Goal: Contribute content

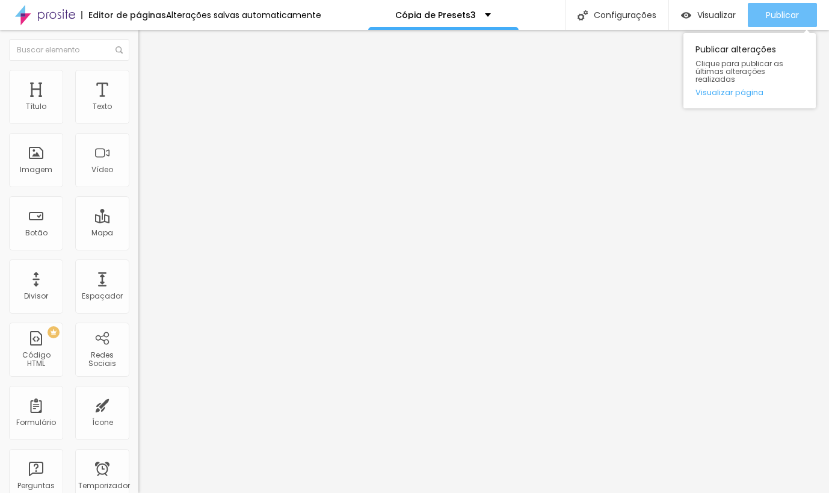
click at [778, 11] on font "Publicar" at bounding box center [782, 15] width 33 height 12
click at [758, 12] on button "Publicar" at bounding box center [782, 15] width 69 height 24
click at [781, 8] on div "Publicar" at bounding box center [782, 15] width 33 height 24
click at [769, 25] on div "Publicar" at bounding box center [782, 15] width 33 height 24
click at [774, 13] on font "Publicar" at bounding box center [782, 15] width 33 height 12
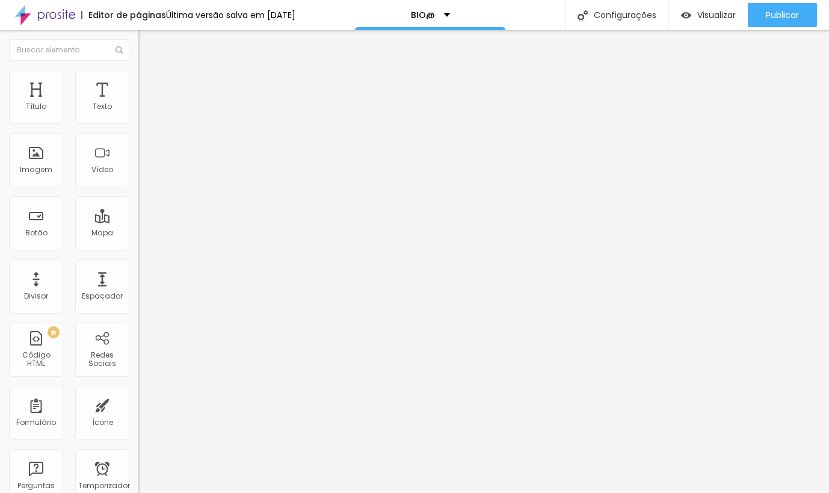
scroll to position [1, 2]
paste input "lojavirtualnuvem.com.br"
click at [138, 246] on input "[URL][DOMAIN_NAME]" at bounding box center [210, 242] width 144 height 12
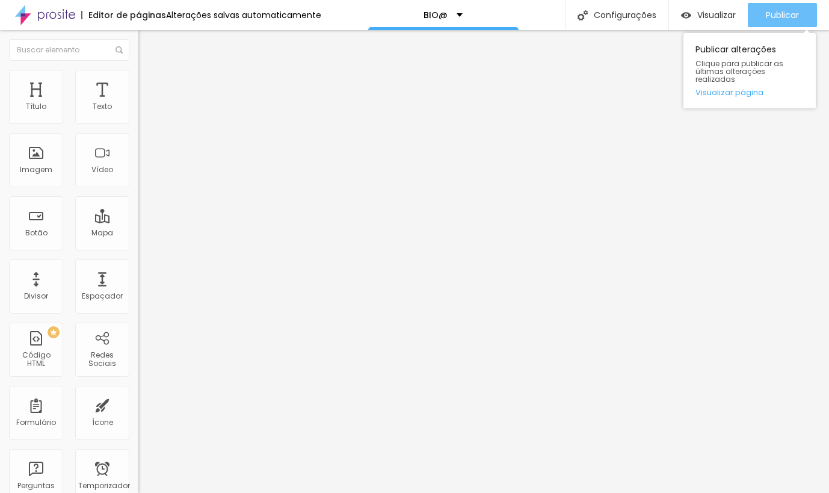
type input "[URL][DOMAIN_NAME]"
click at [761, 16] on button "Publicar" at bounding box center [782, 15] width 69 height 24
click at [786, 10] on font "Publicar" at bounding box center [782, 15] width 33 height 12
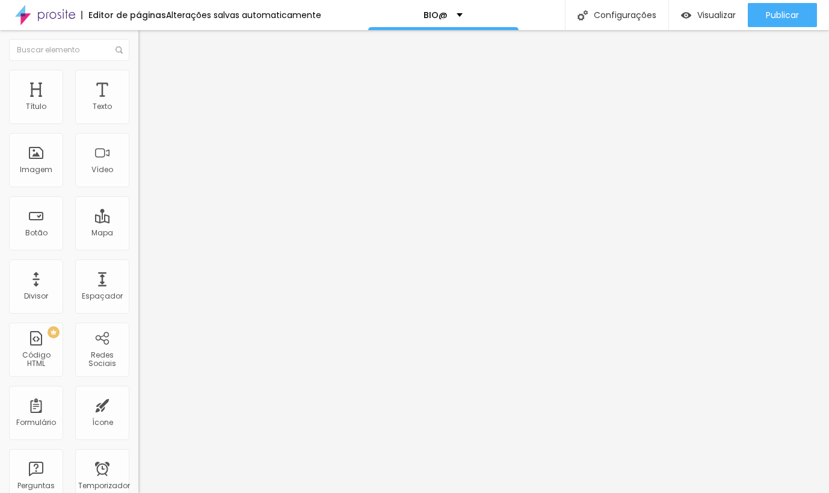
click at [147, 48] on img "button" at bounding box center [152, 44] width 10 height 10
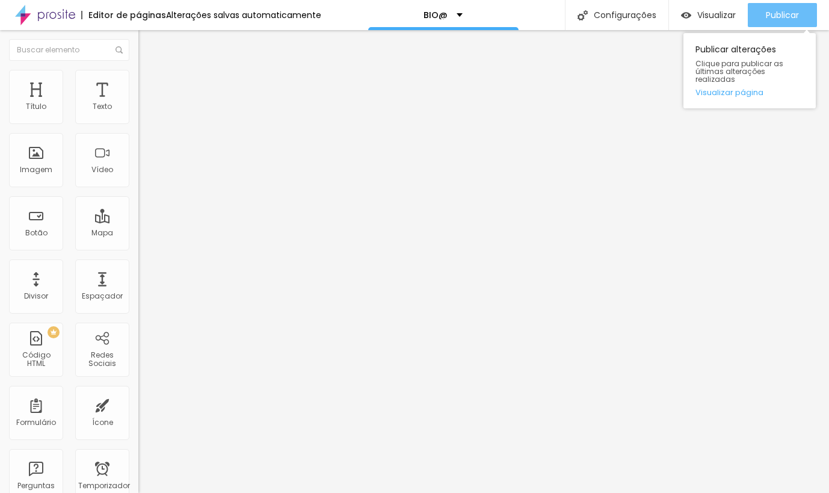
click at [756, 26] on button "Publicar" at bounding box center [782, 15] width 69 height 24
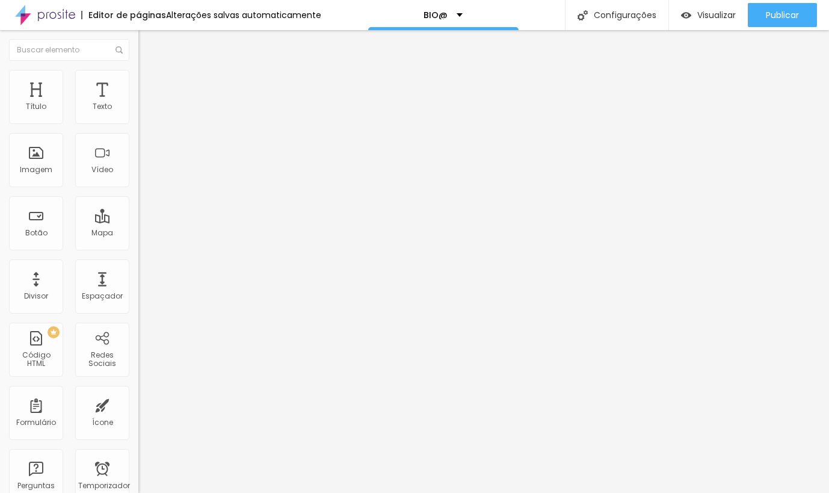
click at [147, 45] on img "button" at bounding box center [152, 44] width 10 height 10
